Goal: Task Accomplishment & Management: Use online tool/utility

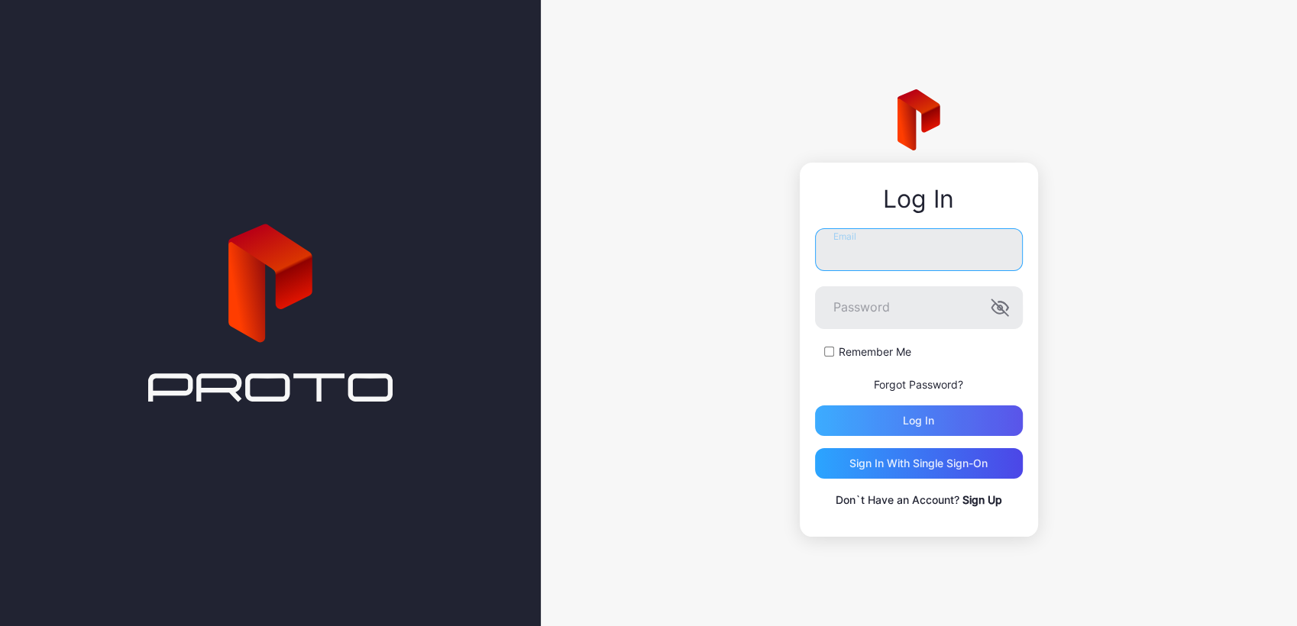
type input "**********"
click at [834, 409] on div "Log in" at bounding box center [919, 421] width 208 height 31
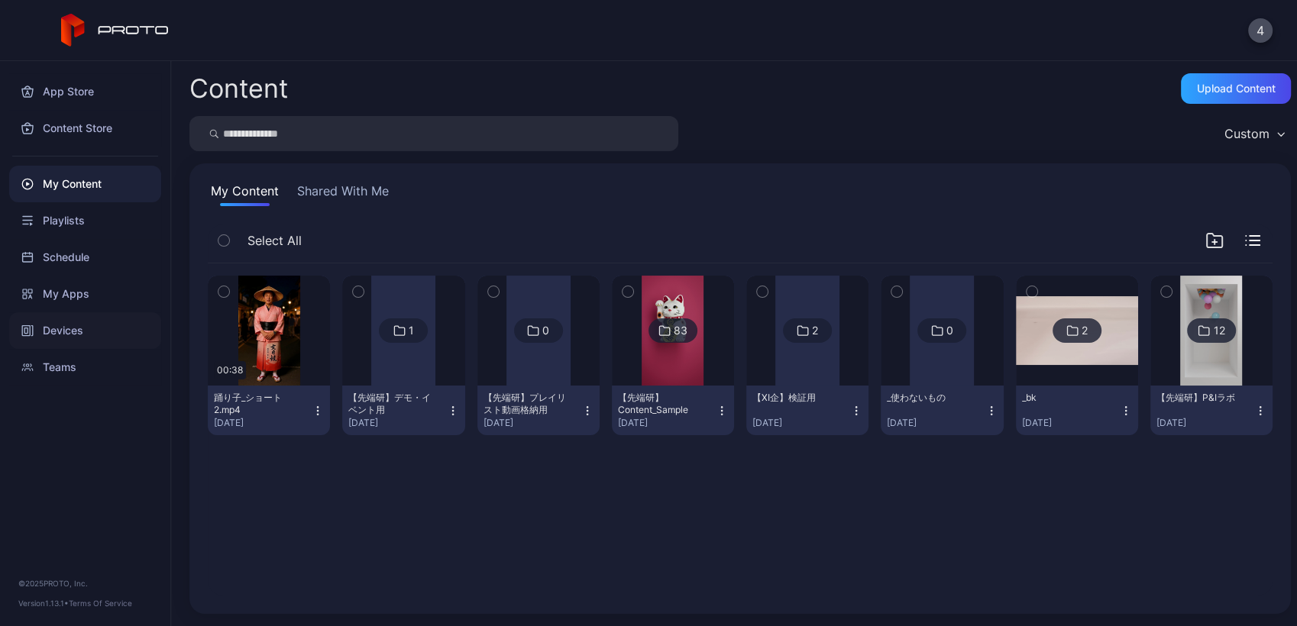
click at [52, 322] on div "Devices" at bounding box center [85, 330] width 152 height 37
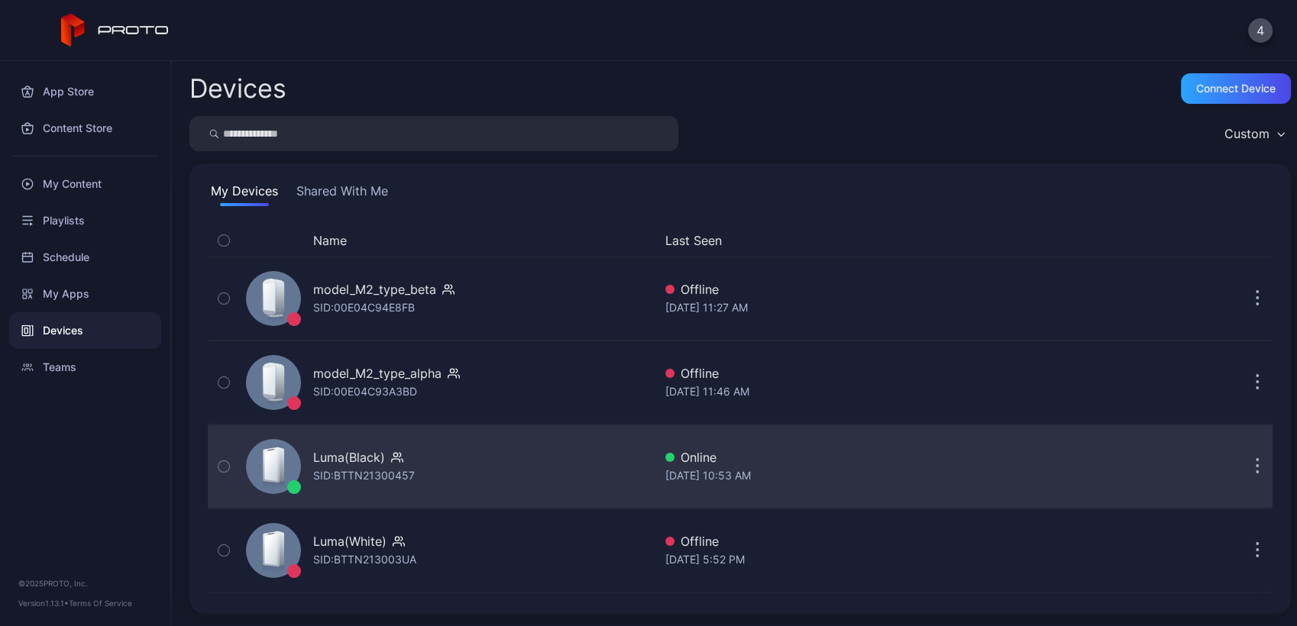
click at [489, 458] on div "Luma(Black) SID: BTTN21300457" at bounding box center [446, 467] width 413 height 76
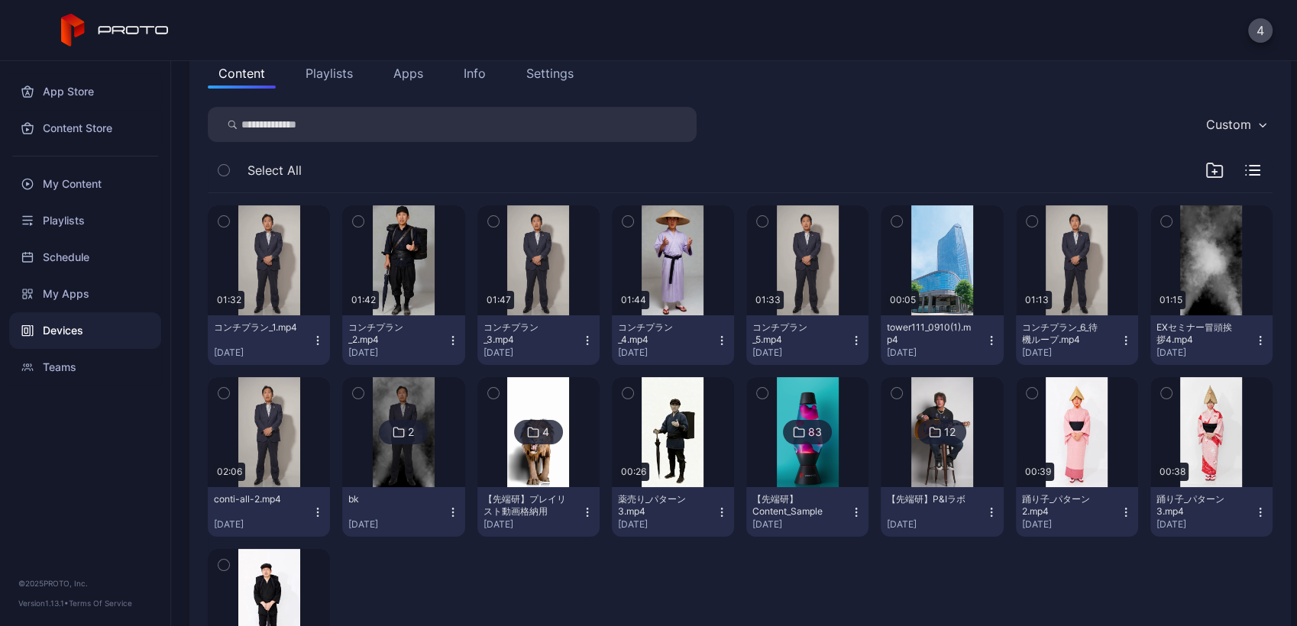
scroll to position [302, 0]
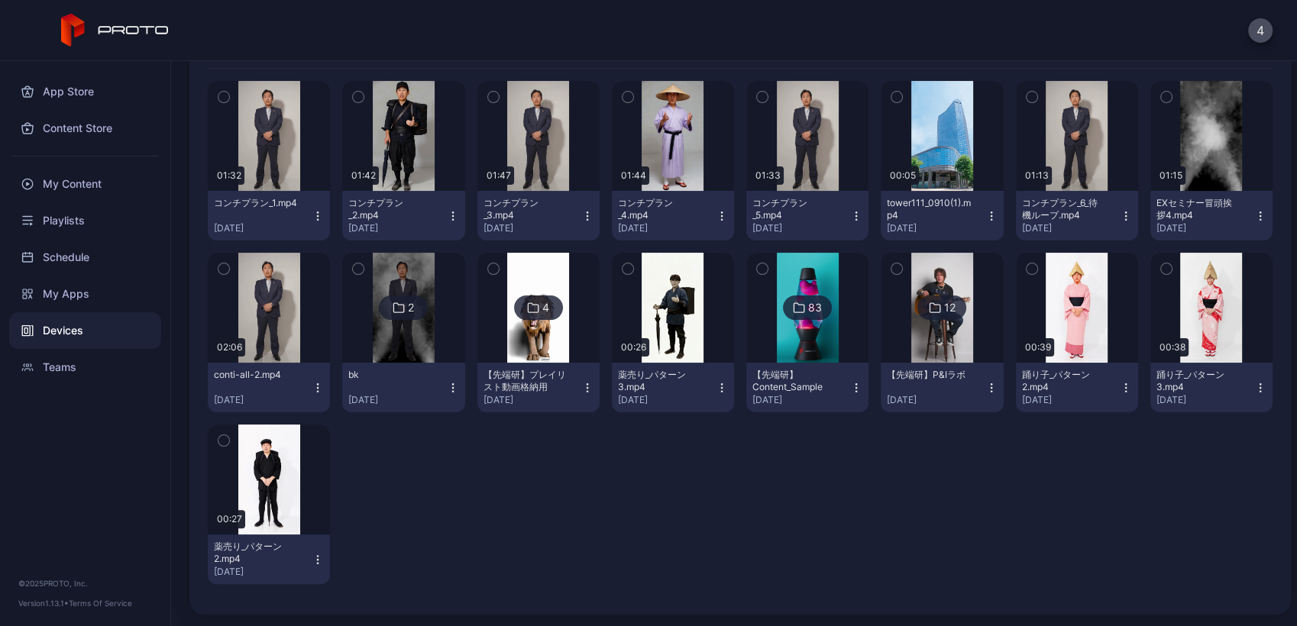
click at [224, 98] on icon "button" at bounding box center [223, 97] width 11 height 17
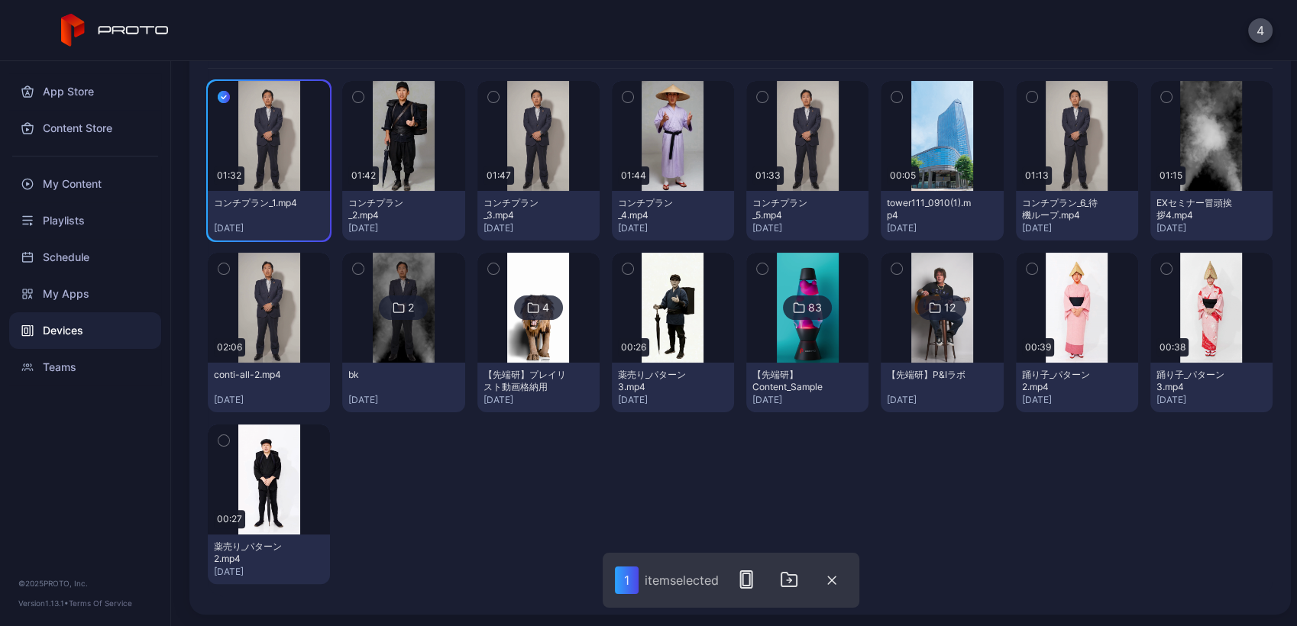
click at [353, 91] on icon "button" at bounding box center [358, 97] width 11 height 17
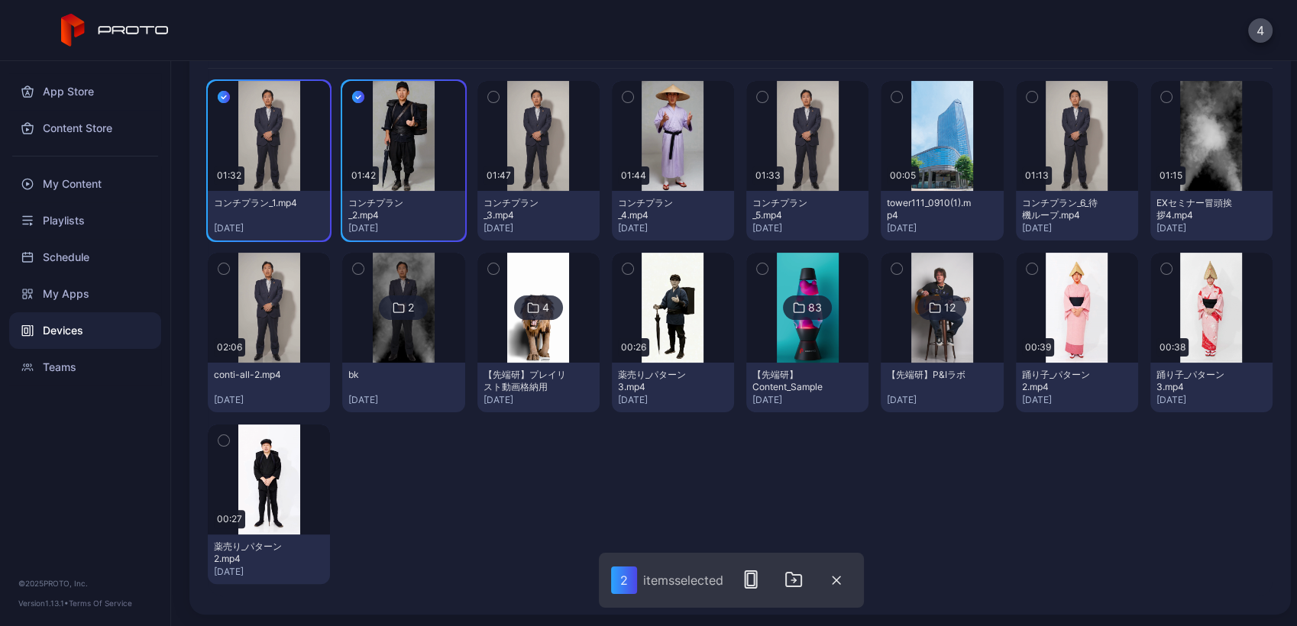
click at [490, 97] on icon "button" at bounding box center [493, 97] width 11 height 17
drag, startPoint x: 623, startPoint y: 94, endPoint x: 753, endPoint y: 95, distance: 129.9
click at [753, 95] on div "01:32 コンチプラン_1.mp4 [DATE] 01:42 コンチプラン_2.mp4 [DATE] 01:47 コンチプラン_3.mp4 [DATE] 0…" at bounding box center [740, 333] width 1065 height 528
drag, startPoint x: 753, startPoint y: 95, endPoint x: 885, endPoint y: 95, distance: 132.1
click at [885, 95] on div "01:32 コンチプラン_1.mp4 [DATE] 01:42 コンチプラン_2.mp4 [DATE] 01:47 コンチプラン_3.mp4 [DATE] 0…" at bounding box center [740, 333] width 1065 height 528
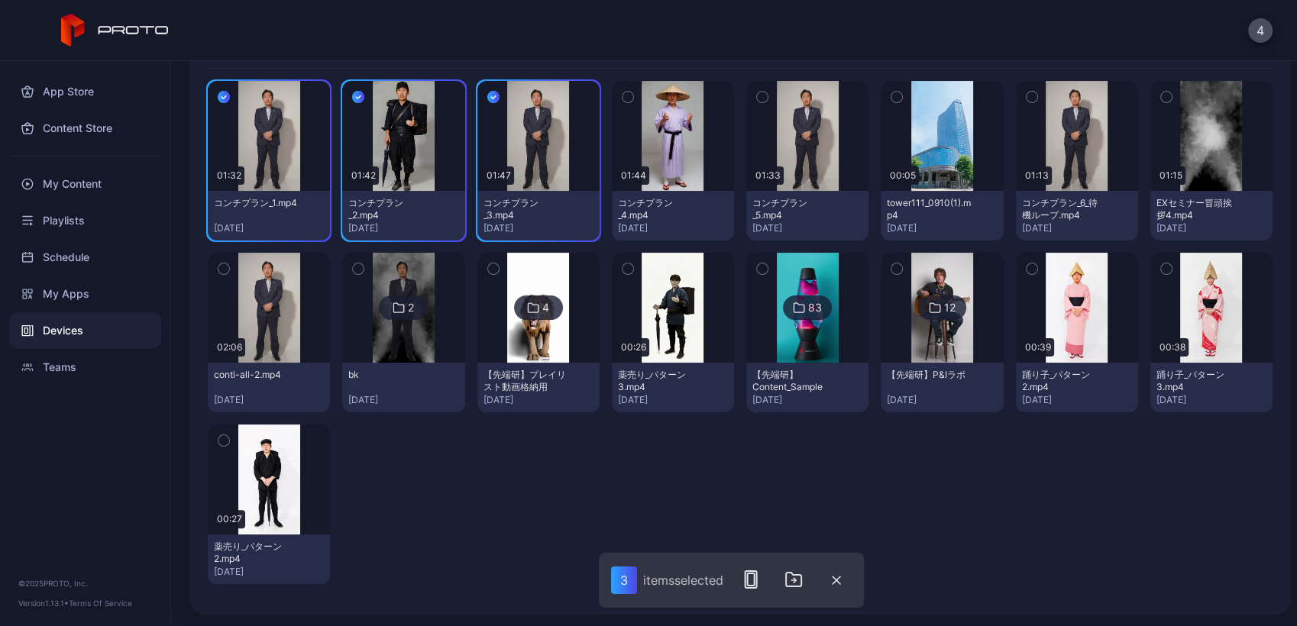
click at [891, 95] on icon "button" at bounding box center [896, 97] width 11 height 17
drag, startPoint x: 1024, startPoint y: 93, endPoint x: 1150, endPoint y: 97, distance: 126.1
click at [1150, 97] on div "01:32 コンチプラン_1.mp4 [DATE] 01:42 コンチプラン_2.mp4 [DATE] 01:47 コンチプラン_3.mp4 [DATE] 0…" at bounding box center [740, 333] width 1065 height 528
click at [1164, 97] on icon "button" at bounding box center [1166, 97] width 4 height 2
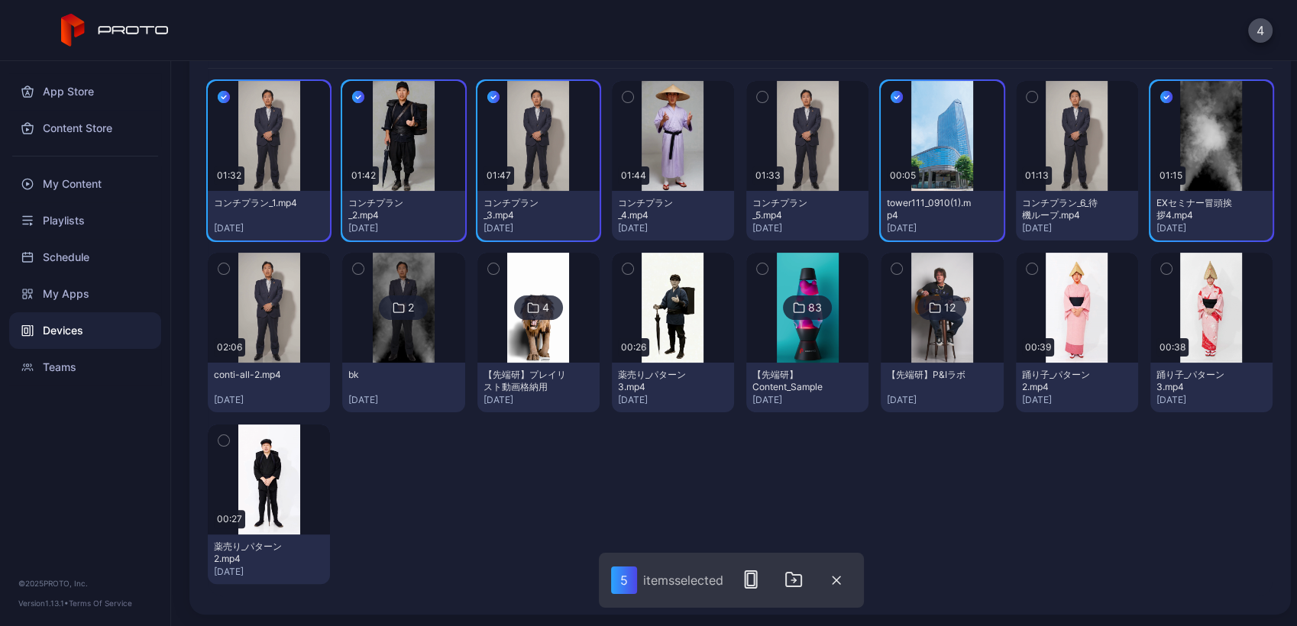
click at [227, 267] on icon "button" at bounding box center [223, 268] width 11 height 17
click at [228, 429] on button "button" at bounding box center [224, 441] width 32 height 32
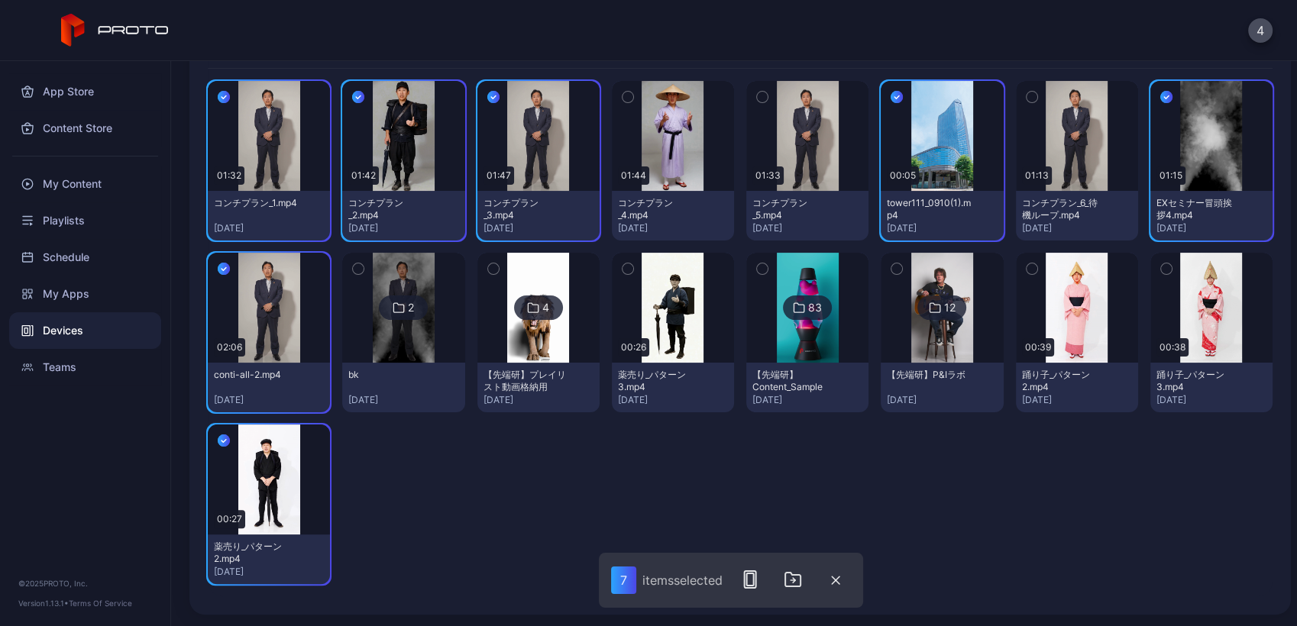
click at [1027, 267] on icon "button" at bounding box center [1032, 268] width 11 height 17
click at [1157, 262] on button "button" at bounding box center [1166, 269] width 32 height 32
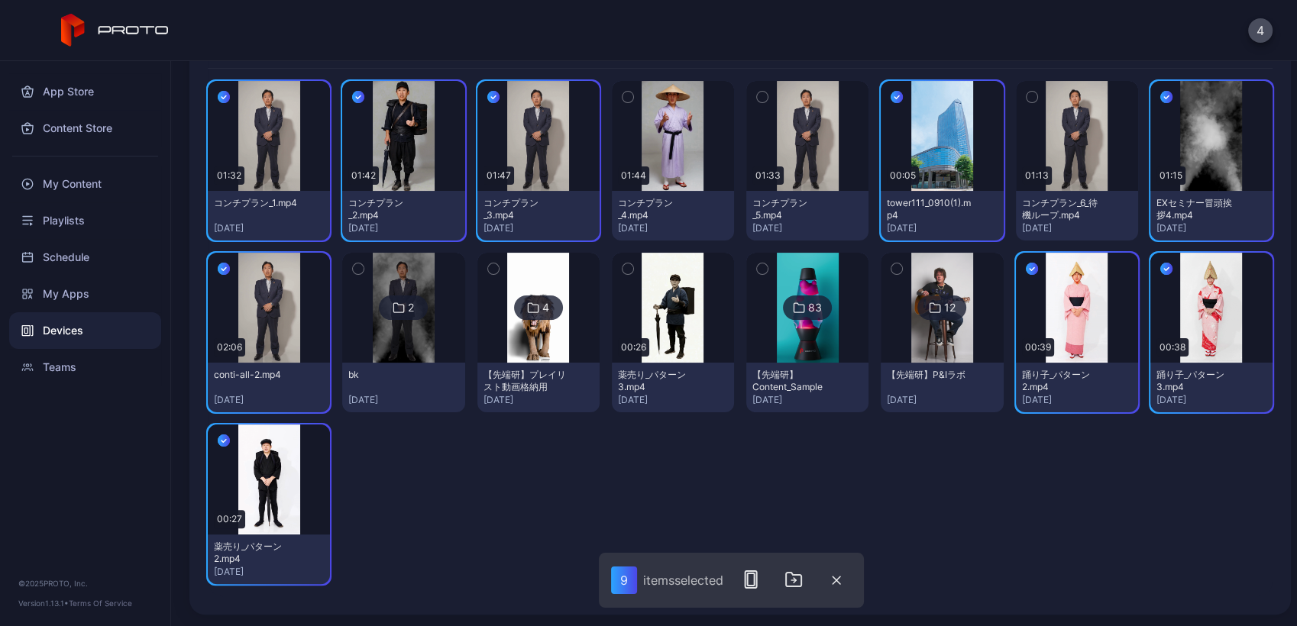
click at [623, 273] on icon "button" at bounding box center [628, 268] width 11 height 17
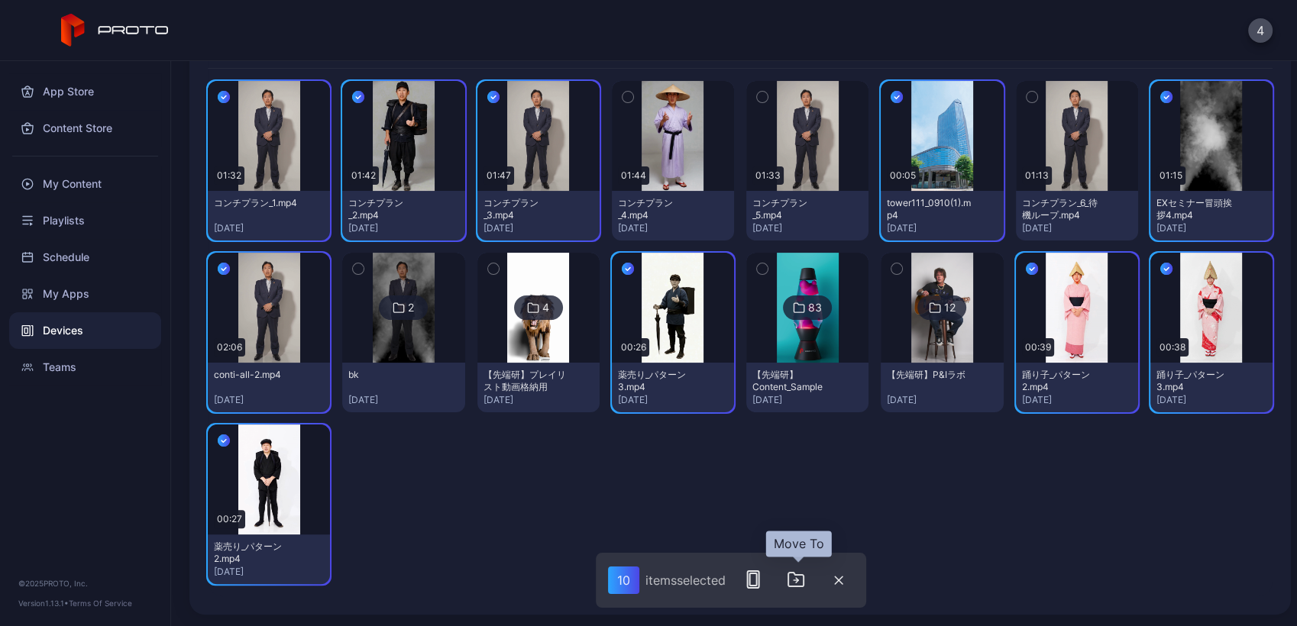
click at [801, 573] on icon "button" at bounding box center [796, 580] width 18 height 18
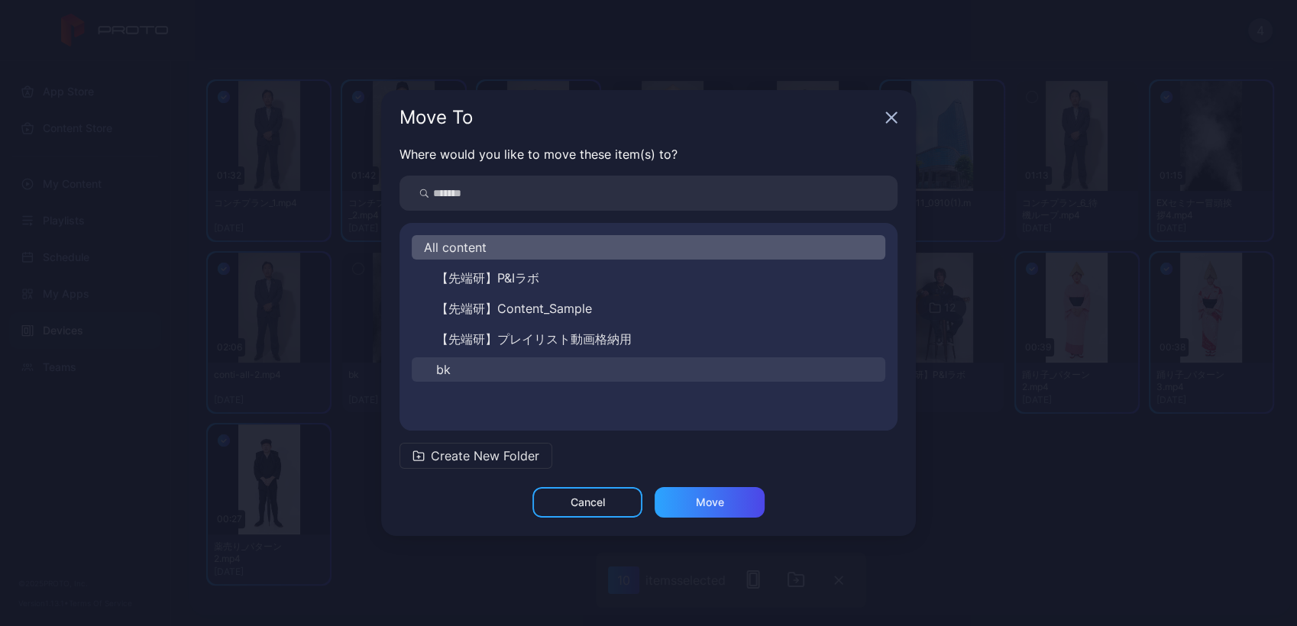
click at [532, 380] on button "bk" at bounding box center [649, 369] width 474 height 24
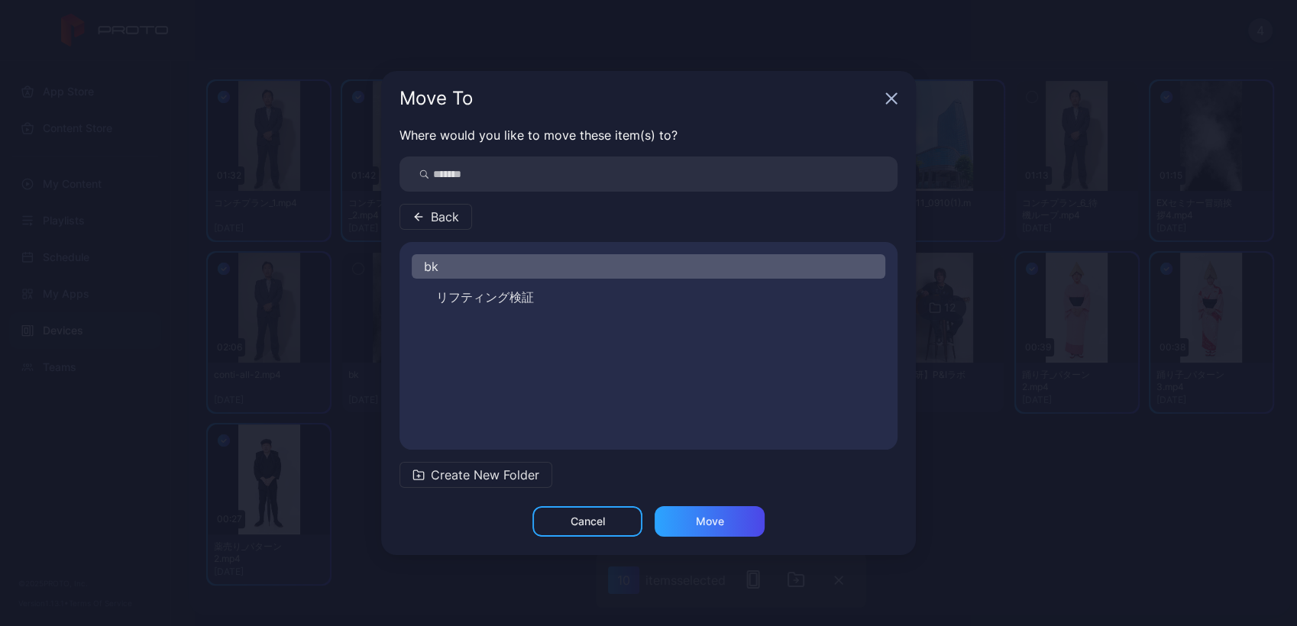
click at [718, 537] on div "Cancel Move" at bounding box center [648, 530] width 535 height 49
click at [710, 525] on div "Move" at bounding box center [710, 522] width 28 height 12
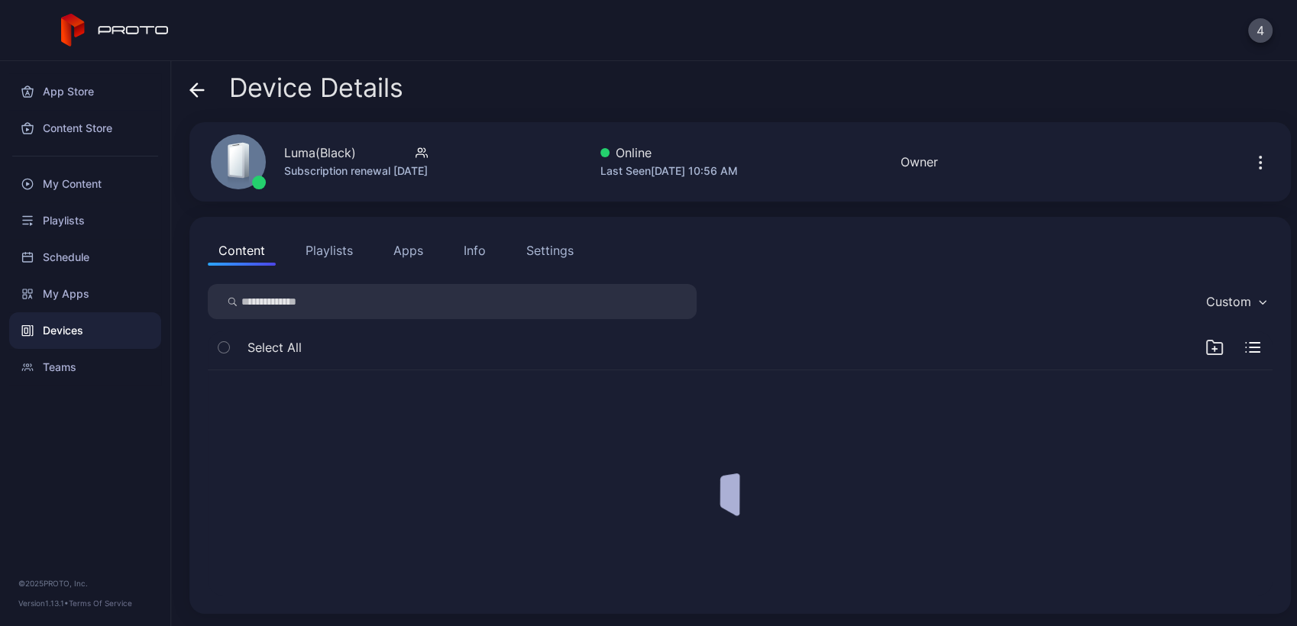
scroll to position [0, 0]
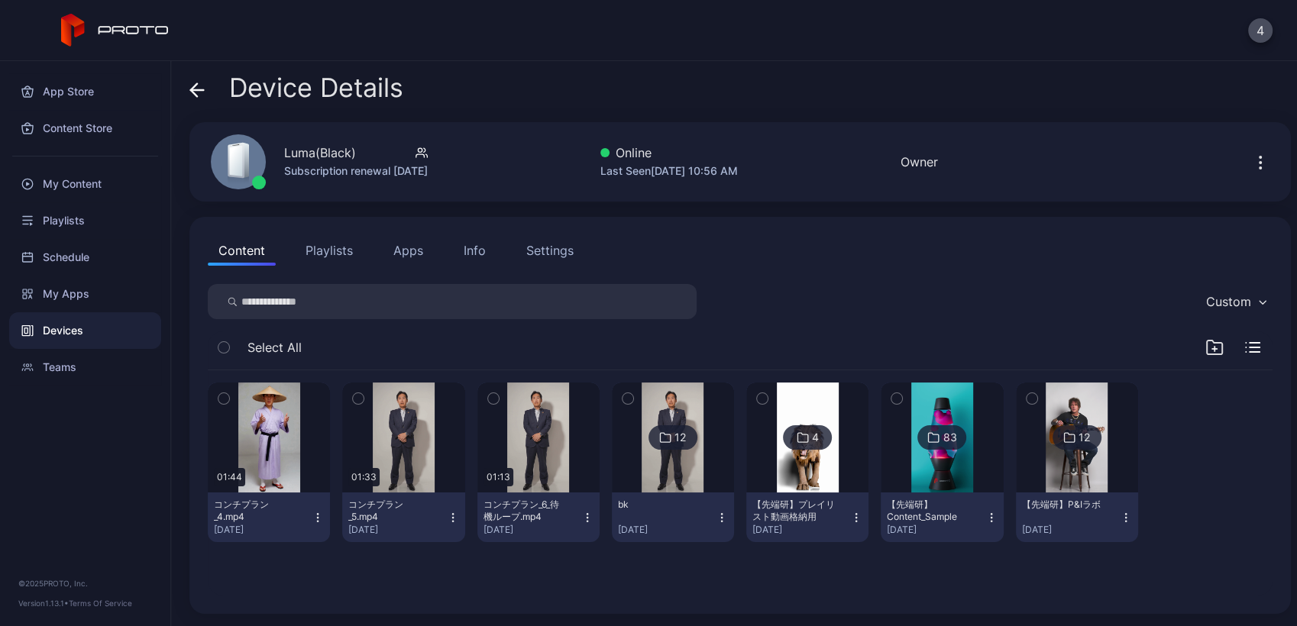
click at [1027, 470] on div at bounding box center [1077, 438] width 110 height 110
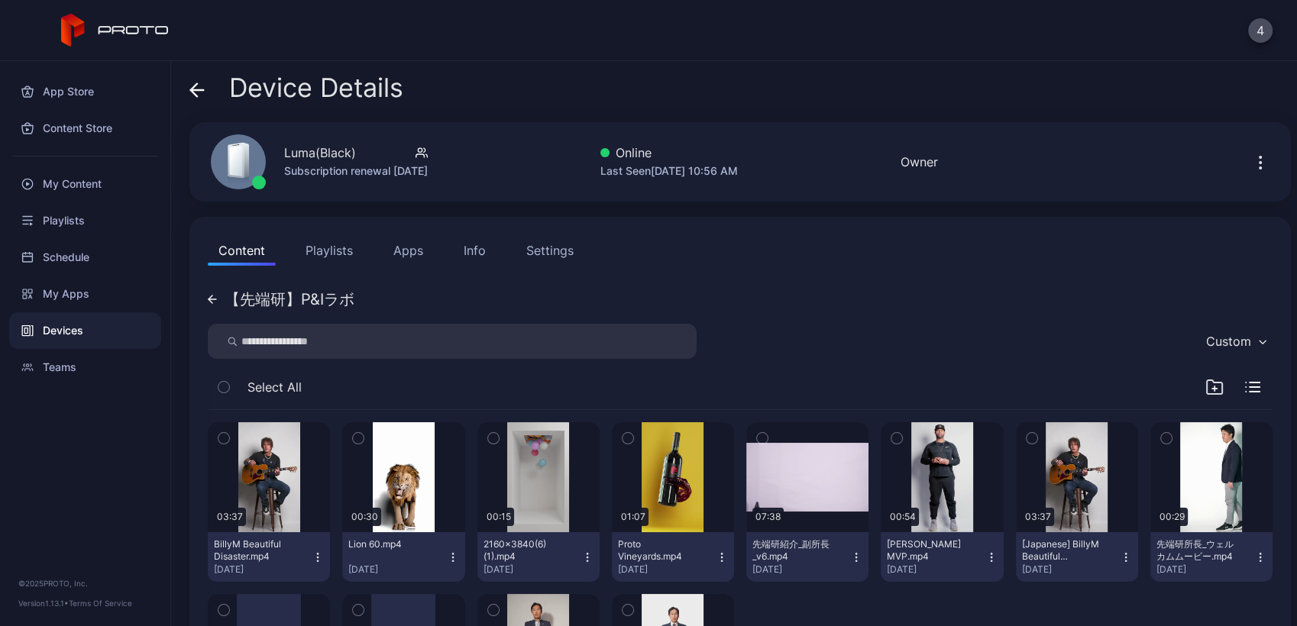
click at [94, 343] on div "Devices" at bounding box center [85, 330] width 152 height 37
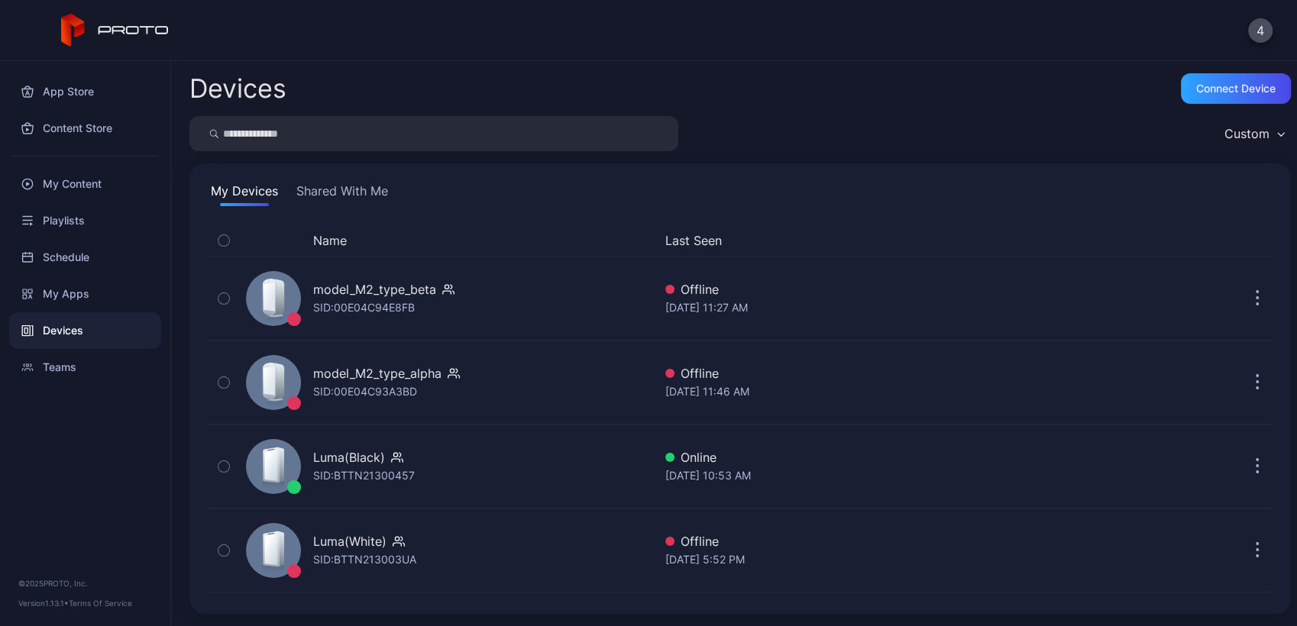
click at [330, 192] on button "Shared With Me" at bounding box center [342, 194] width 98 height 24
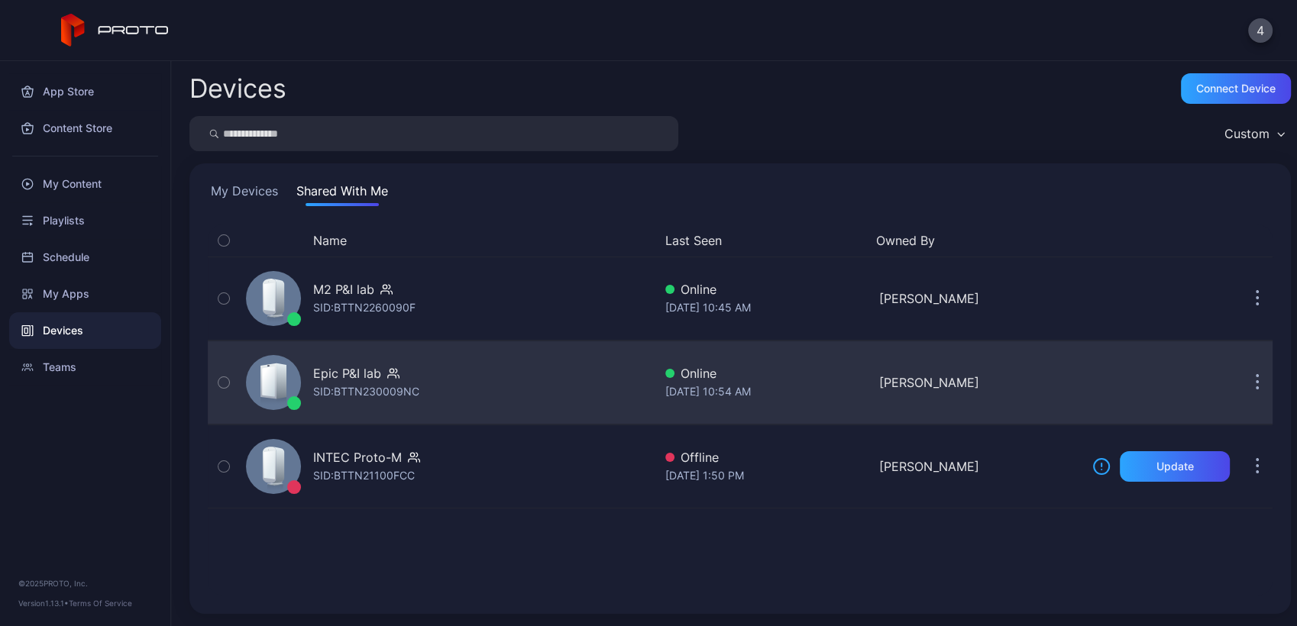
click at [371, 393] on div "SID: BTTN230009NC" at bounding box center [366, 392] width 106 height 18
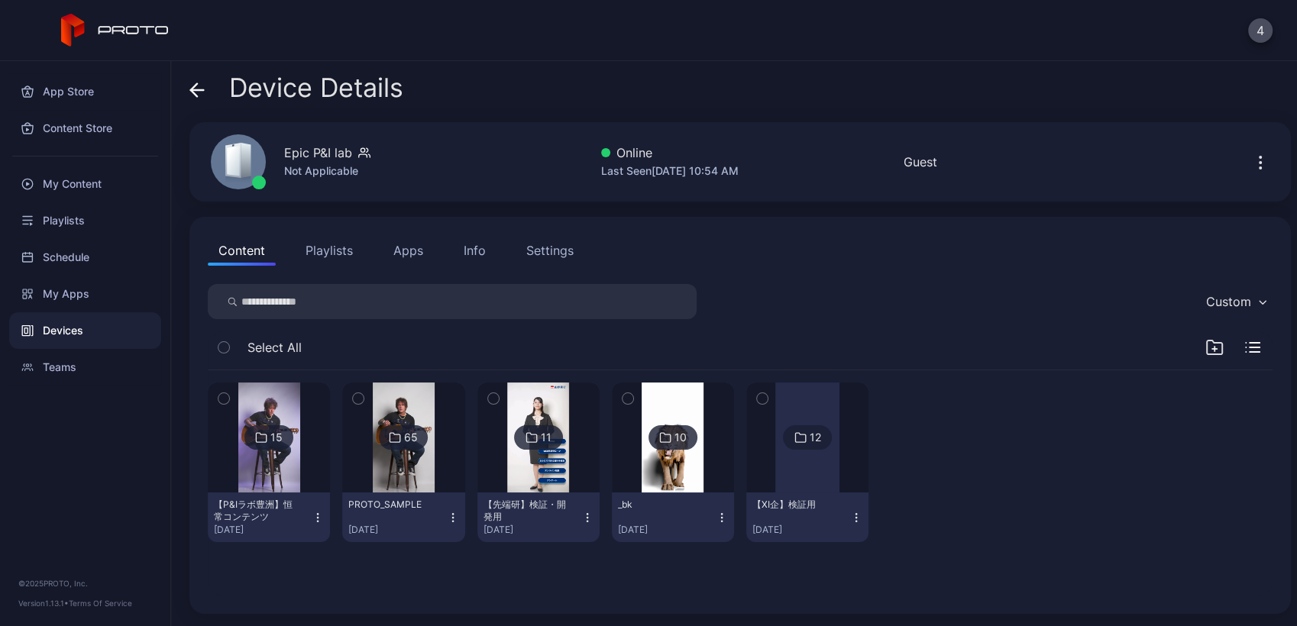
click at [277, 458] on img at bounding box center [269, 438] width 62 height 110
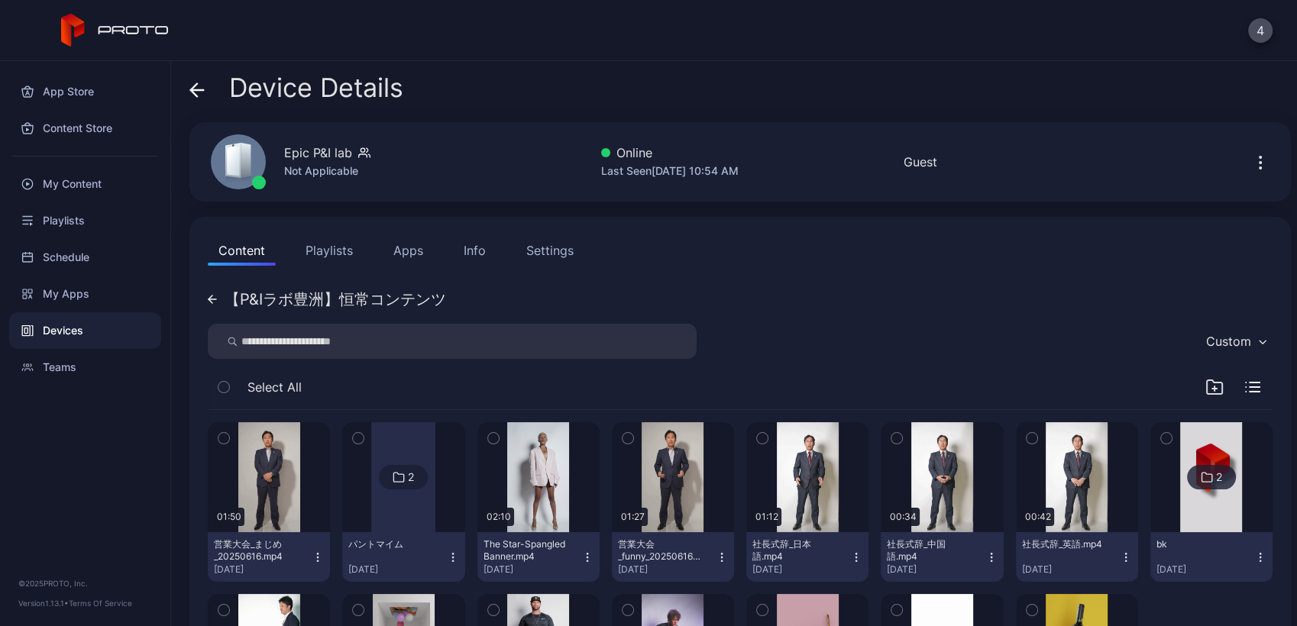
scroll to position [170, 0]
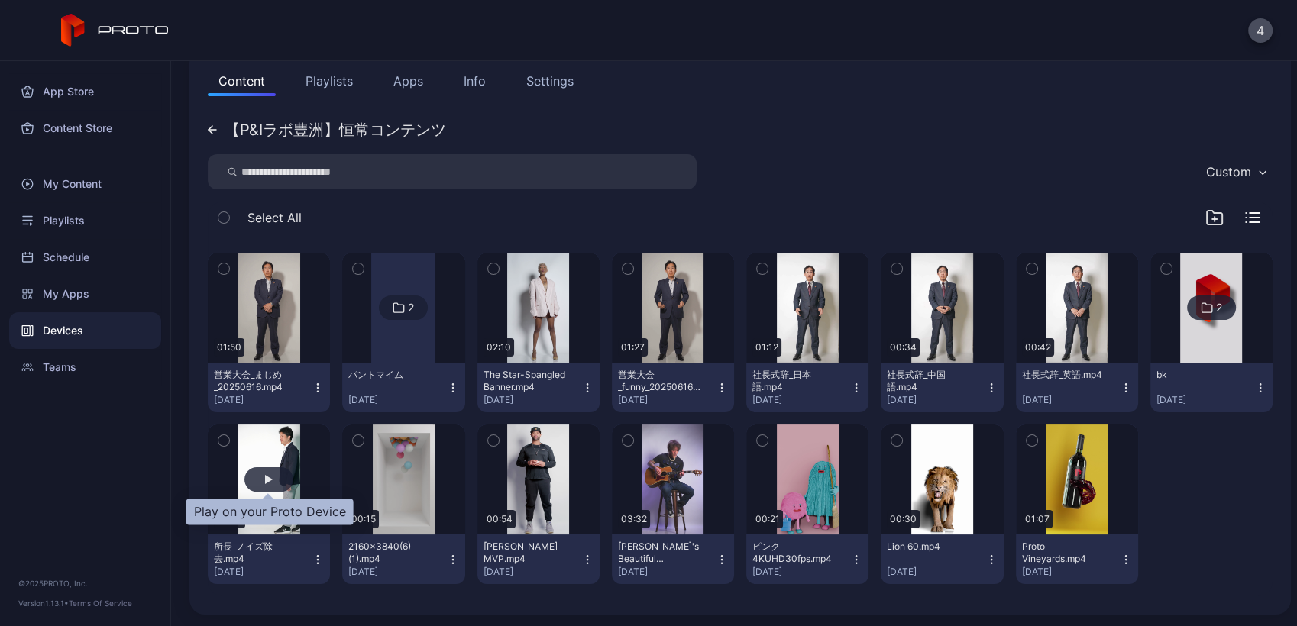
click at [275, 467] on div "button" at bounding box center [268, 479] width 49 height 24
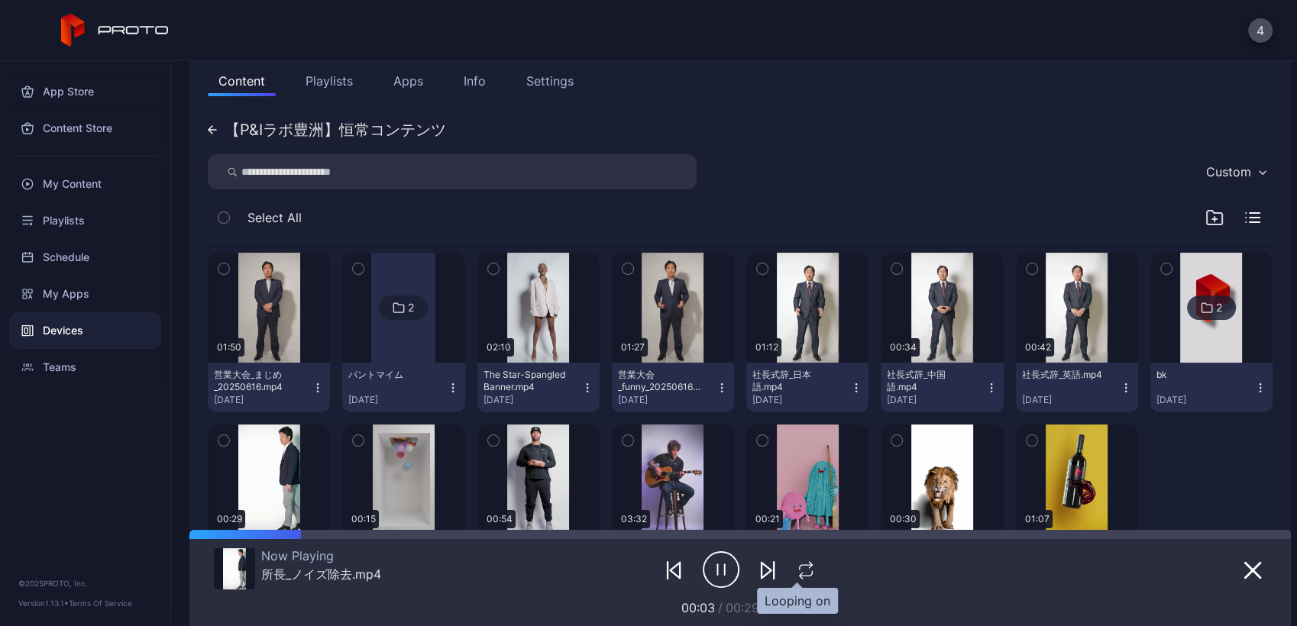
click at [799, 571] on icon "button" at bounding box center [806, 570] width 20 height 18
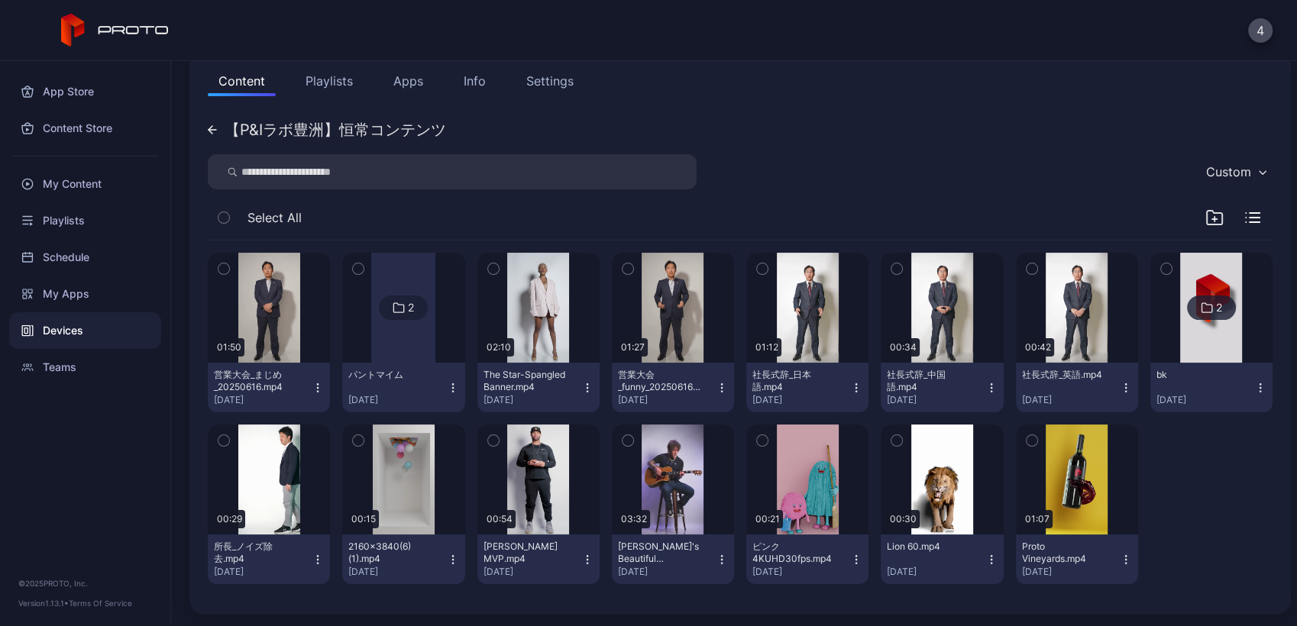
click at [1169, 467] on div at bounding box center [1211, 505] width 122 height 160
click at [917, 471] on div "button" at bounding box center [941, 479] width 49 height 24
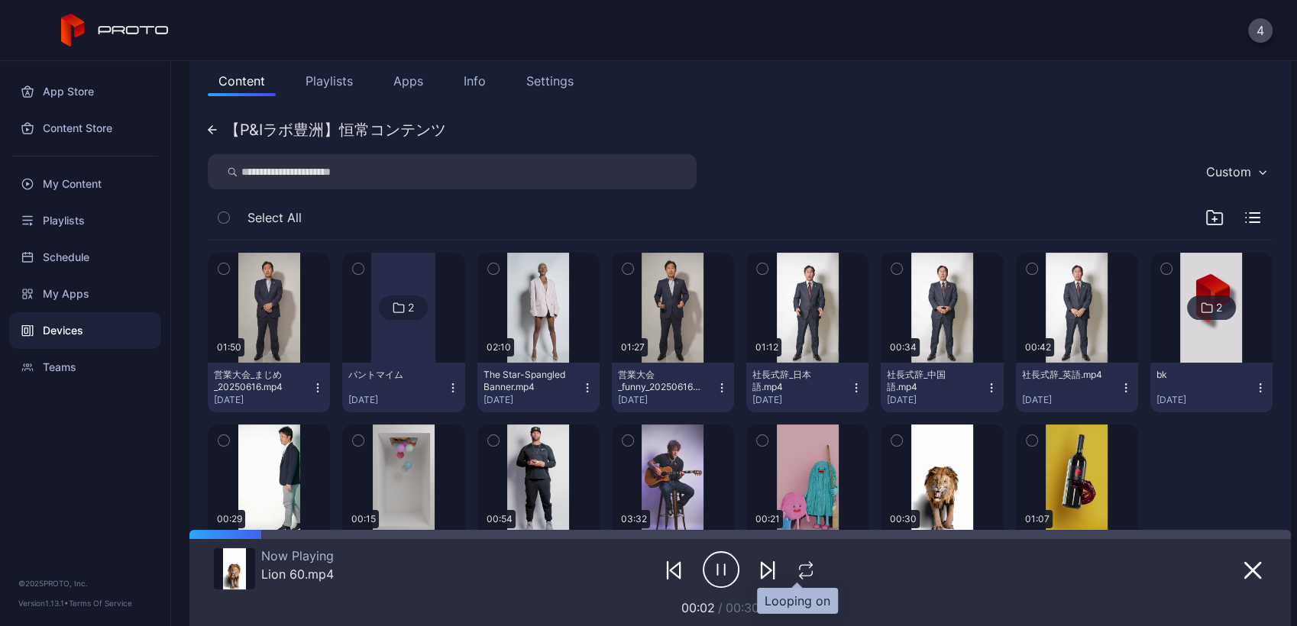
click at [804, 571] on icon "button" at bounding box center [806, 570] width 20 height 18
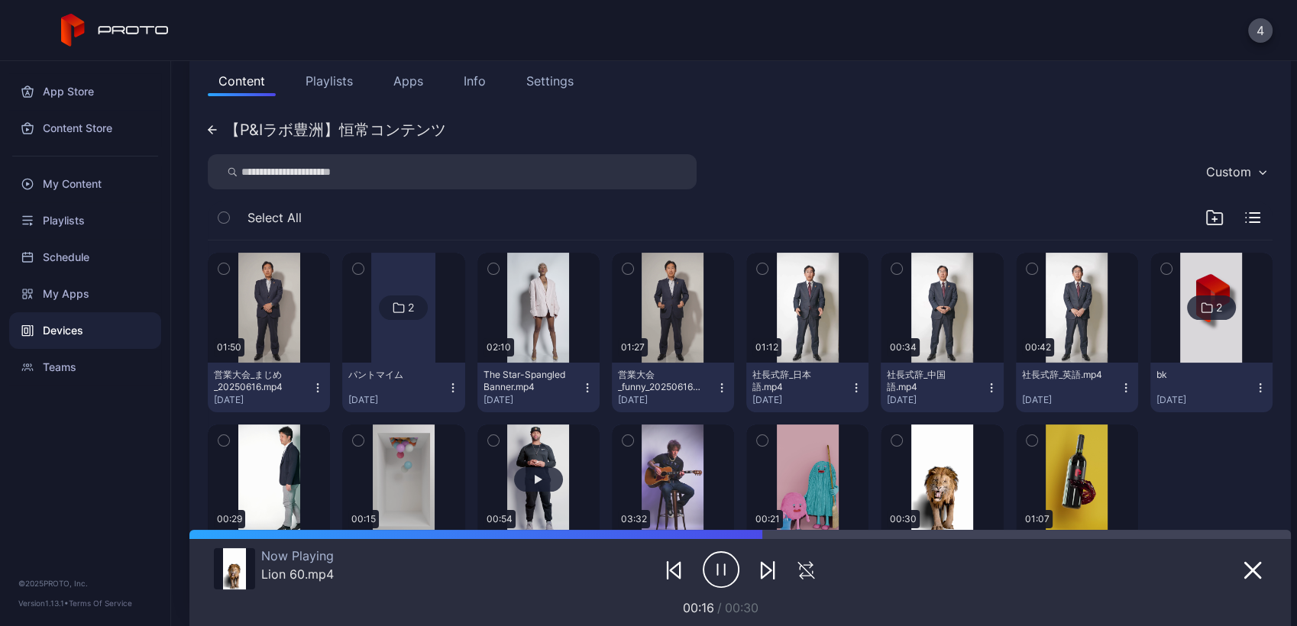
click at [504, 453] on button "button" at bounding box center [538, 480] width 122 height 110
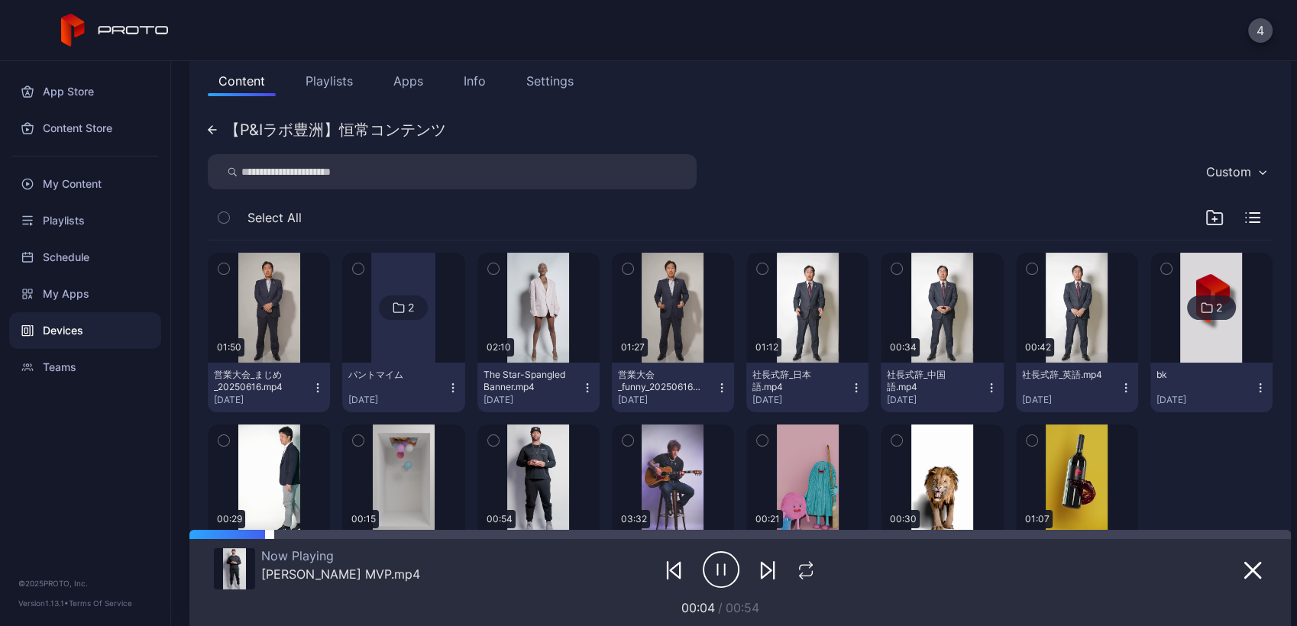
click at [741, 536] on div at bounding box center [780, 534] width 1021 height 9
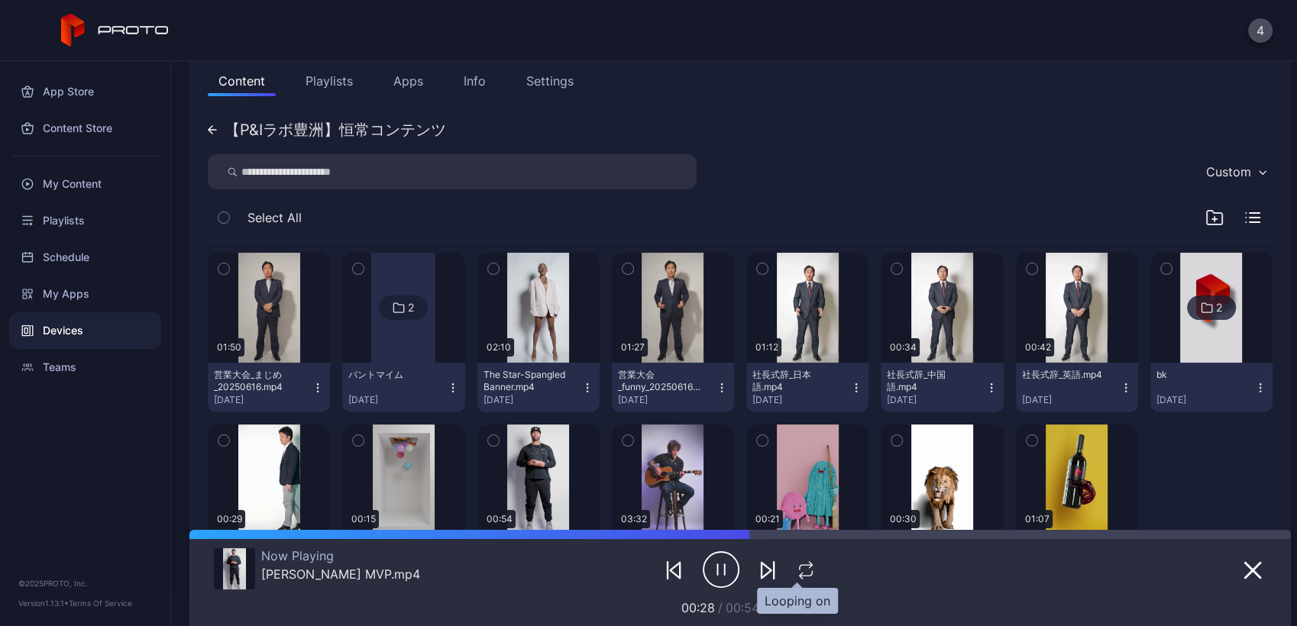
click at [810, 564] on icon "button" at bounding box center [811, 565] width 3 height 6
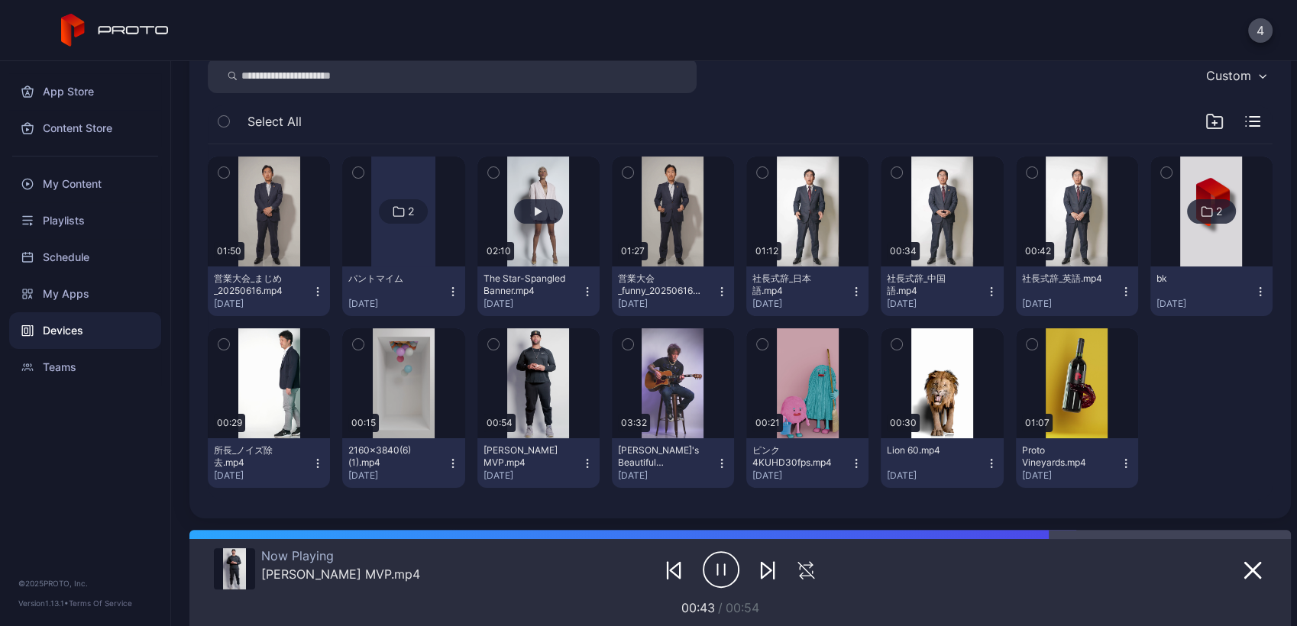
click at [543, 191] on button "button" at bounding box center [538, 212] width 122 height 110
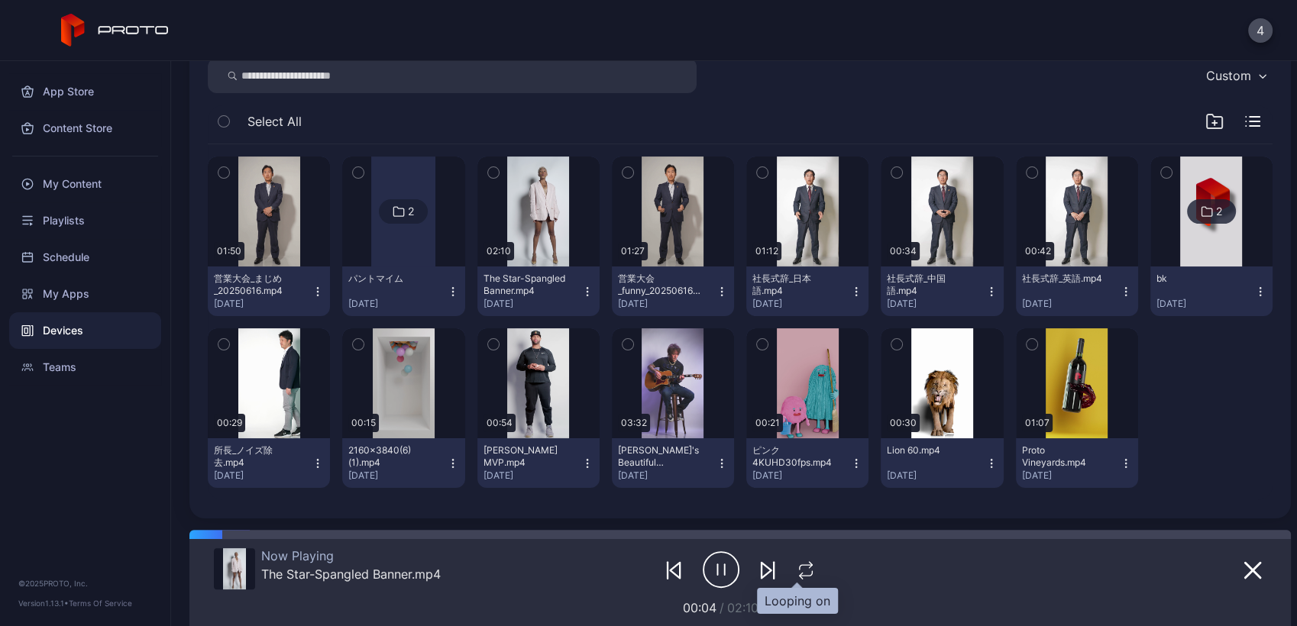
click at [797, 571] on icon "button" at bounding box center [806, 570] width 20 height 18
click at [1048, 363] on button "button" at bounding box center [1077, 383] width 122 height 110
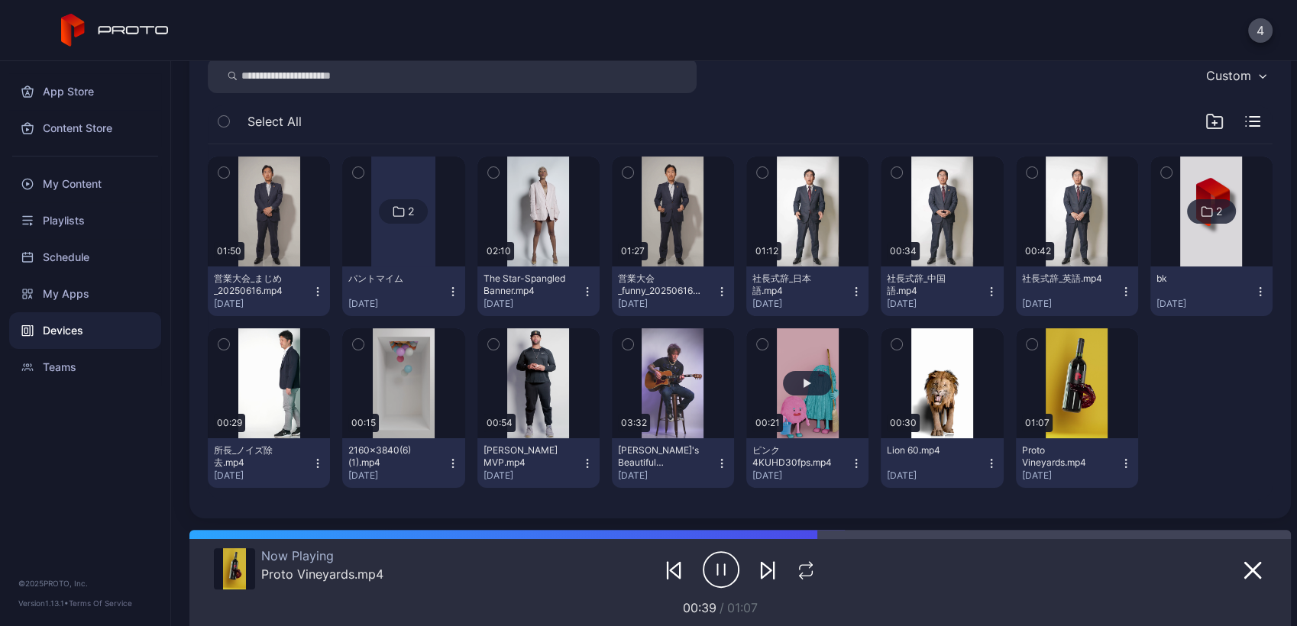
click at [787, 361] on button "button" at bounding box center [807, 383] width 122 height 110
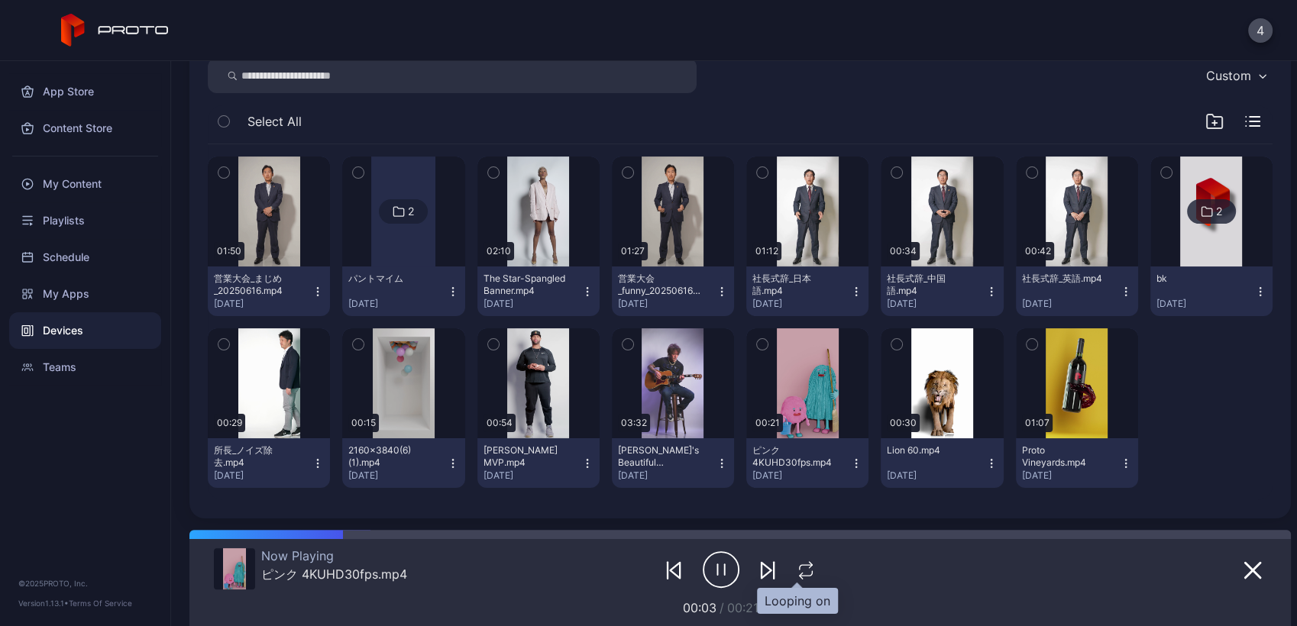
click at [796, 574] on icon "button" at bounding box center [806, 570] width 20 height 18
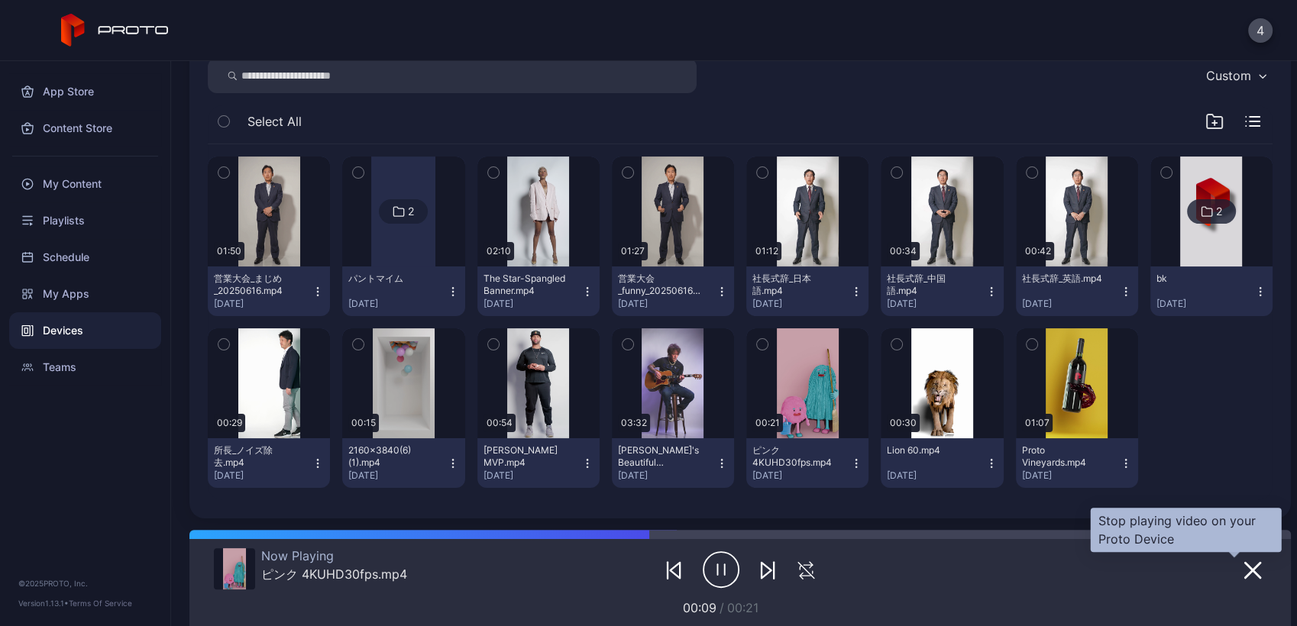
click at [1244, 561] on icon "button" at bounding box center [1253, 570] width 18 height 18
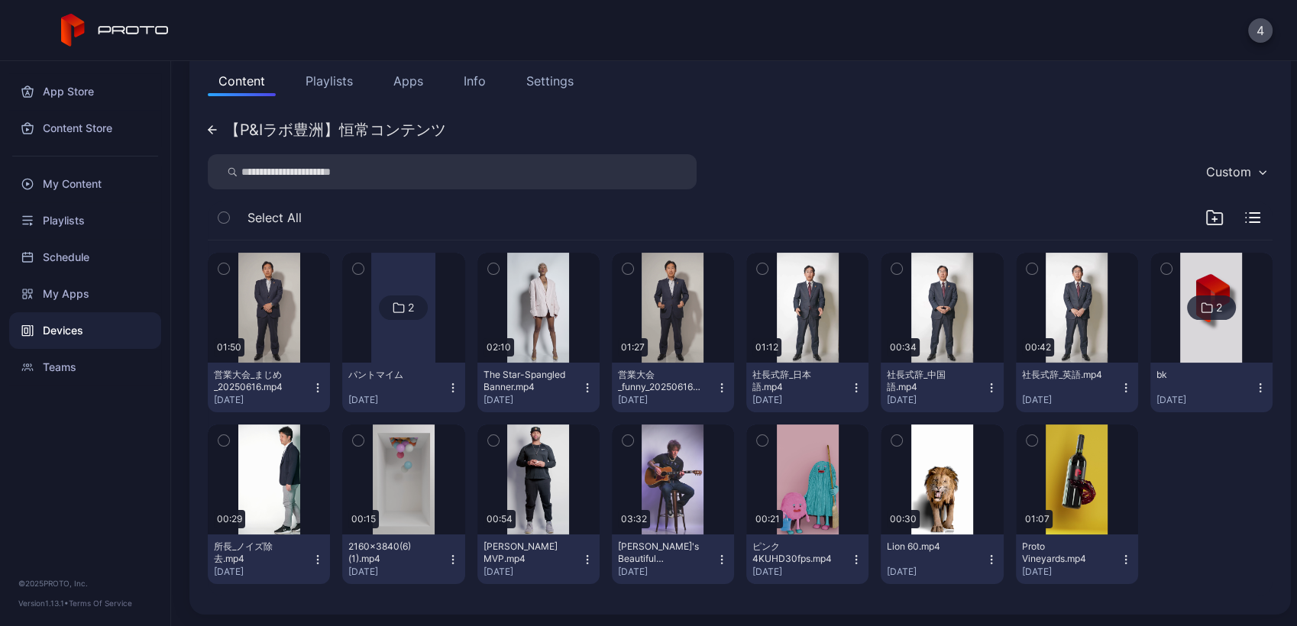
click at [408, 83] on button "Apps" at bounding box center [408, 81] width 51 height 31
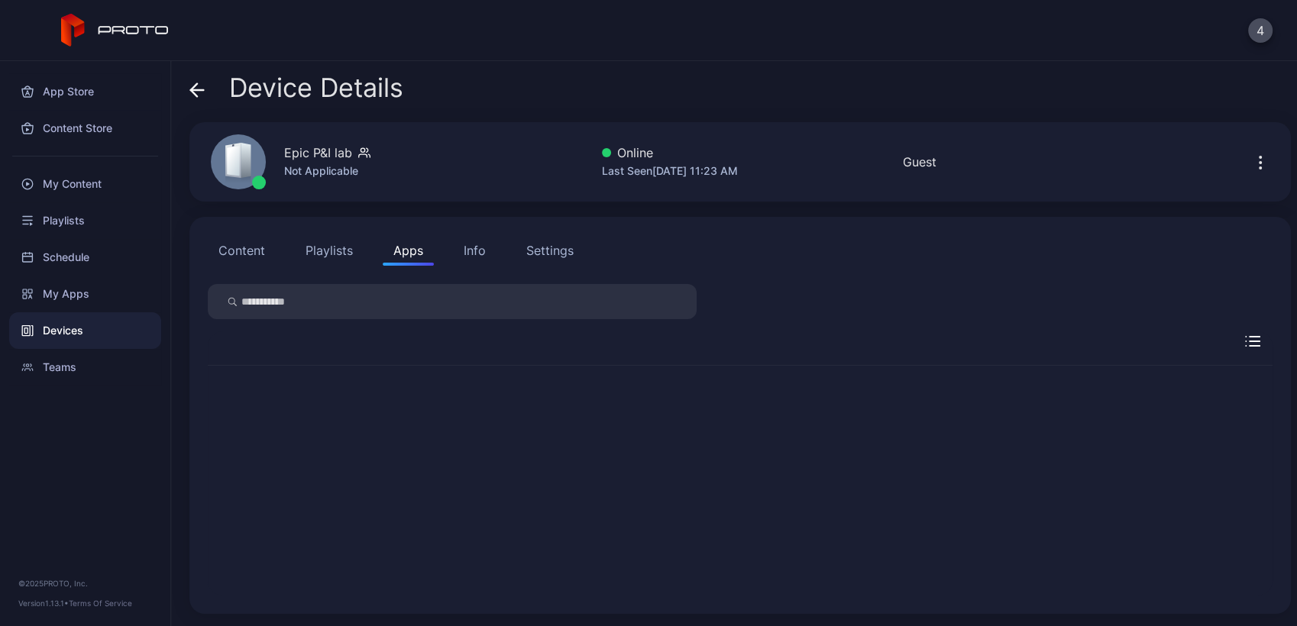
scroll to position [0, 0]
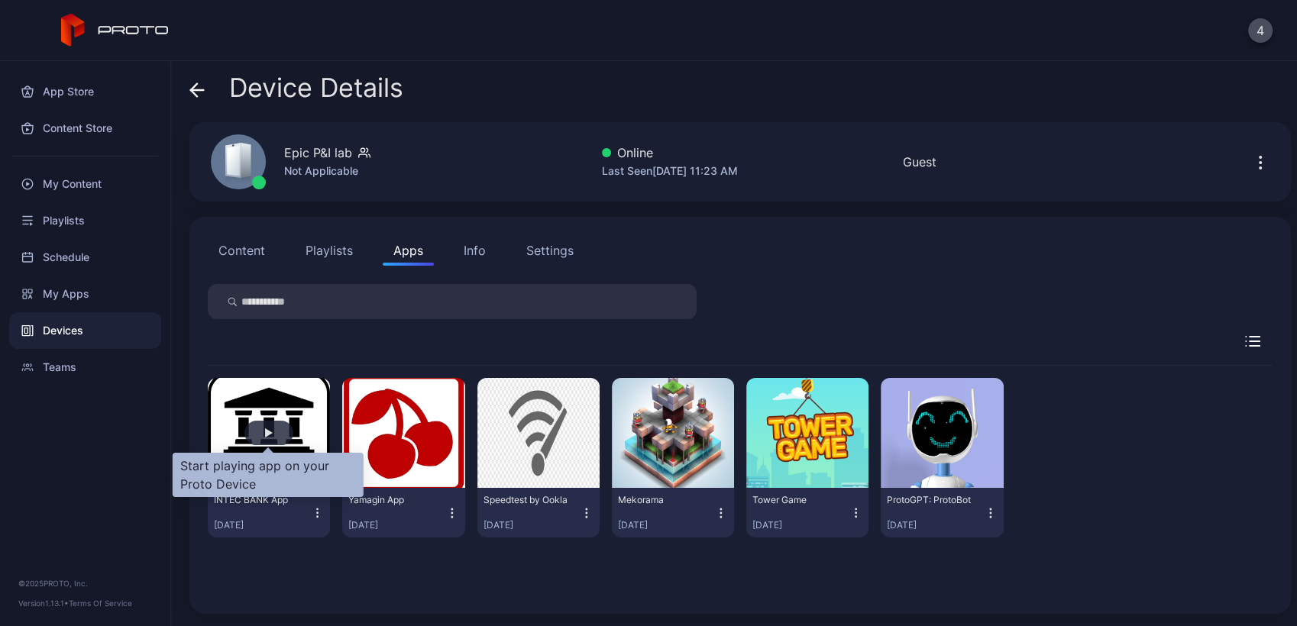
click at [249, 435] on div "button" at bounding box center [268, 433] width 49 height 24
